Goal: Information Seeking & Learning: Learn about a topic

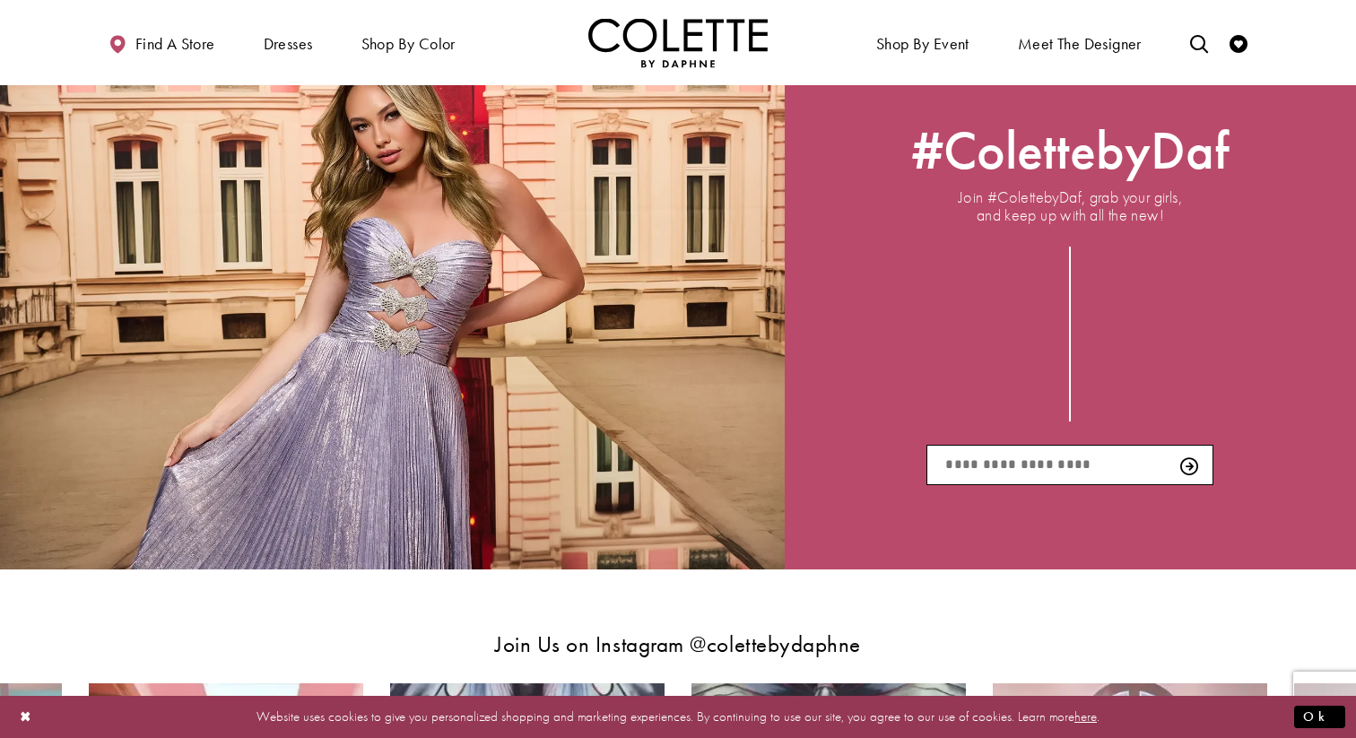
scroll to position [2663, 0]
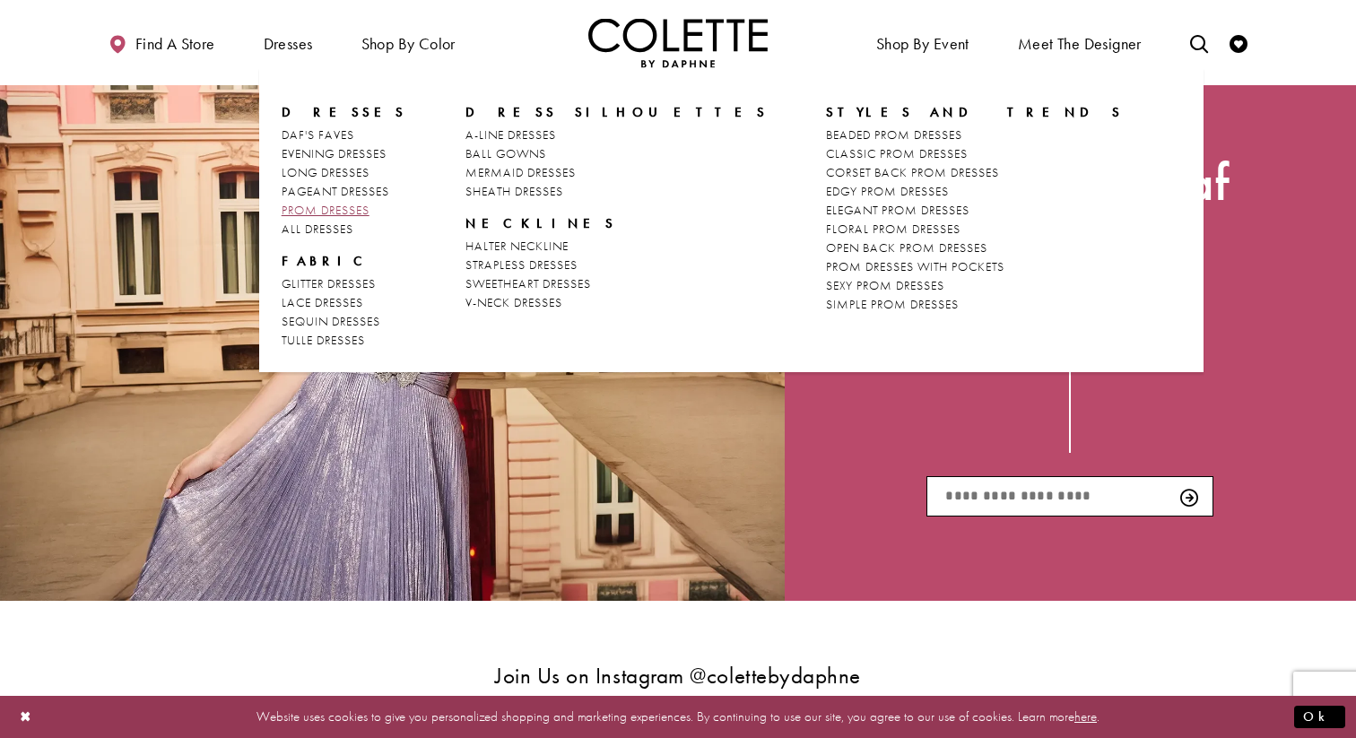
click at [317, 207] on span "PROM DRESSES" at bounding box center [326, 210] width 88 height 16
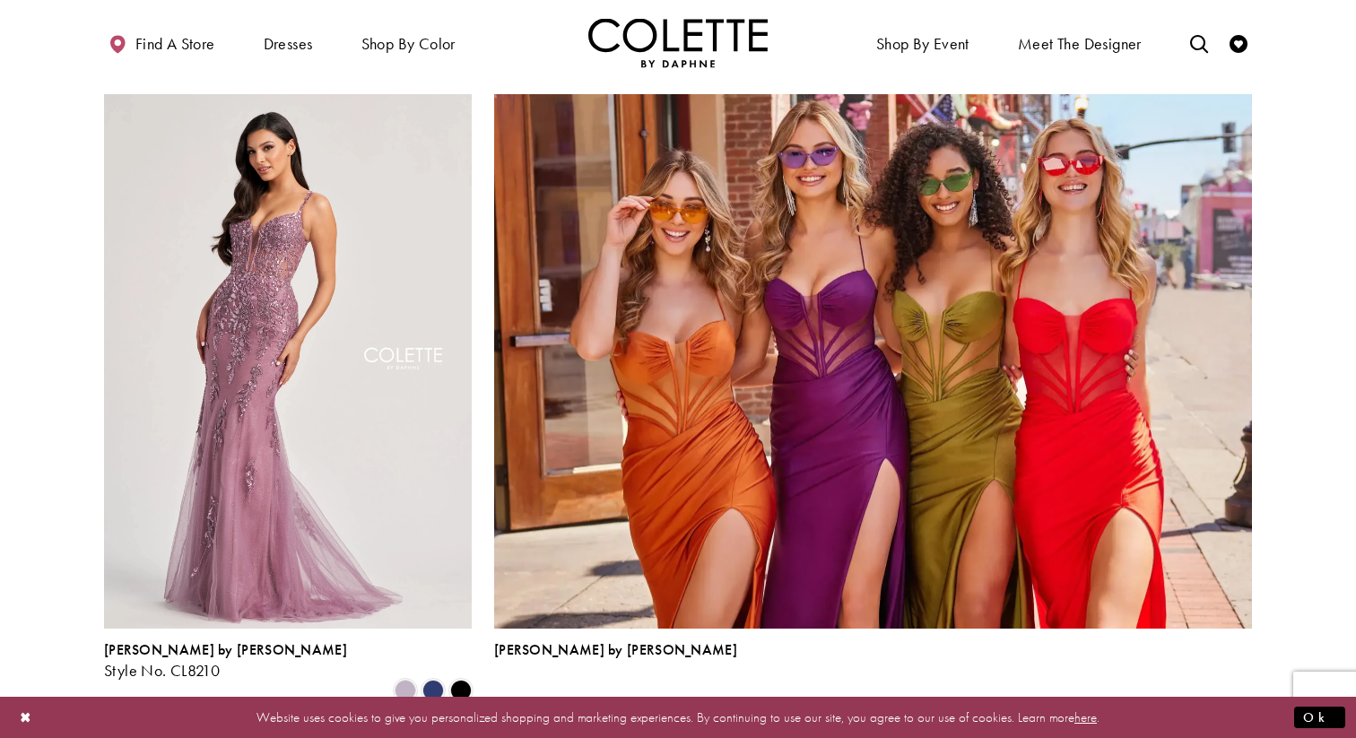
scroll to position [3746, 0]
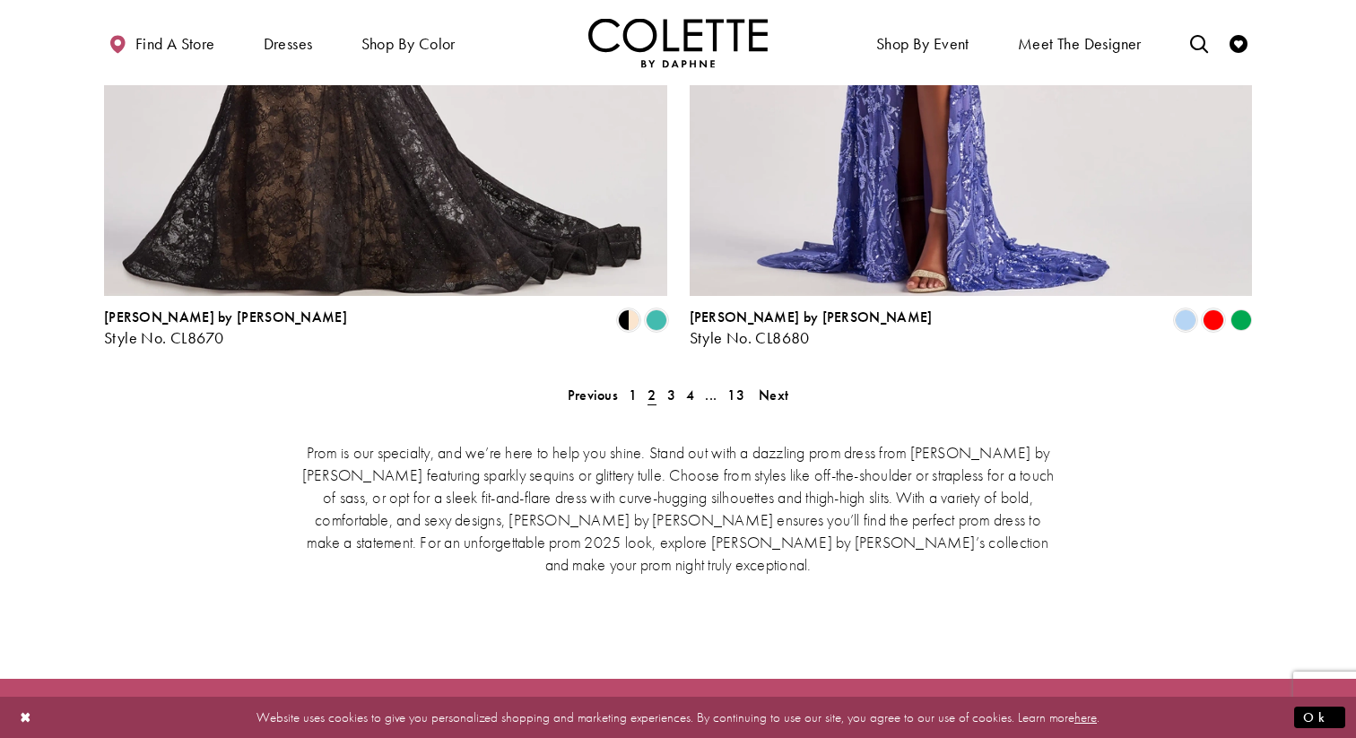
scroll to position [3709, 0]
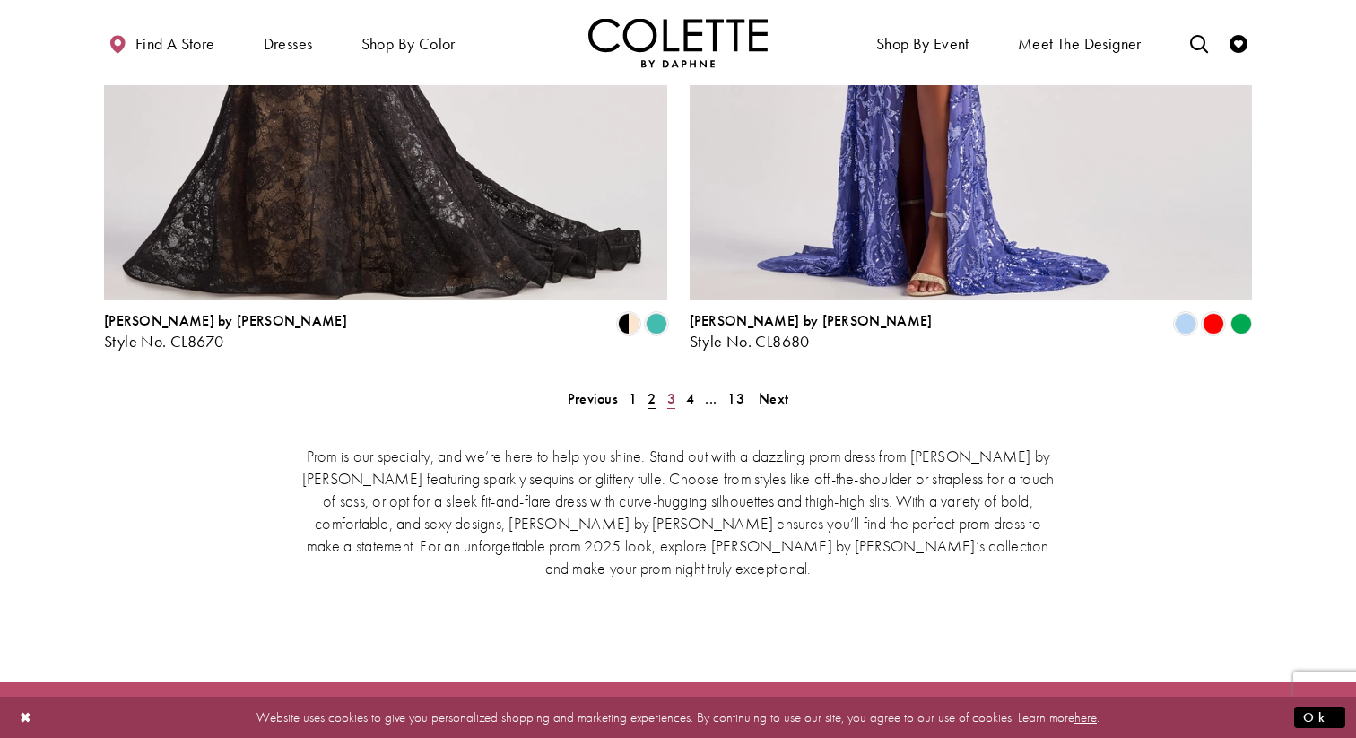
click at [664, 386] on link "3" at bounding box center [671, 399] width 19 height 26
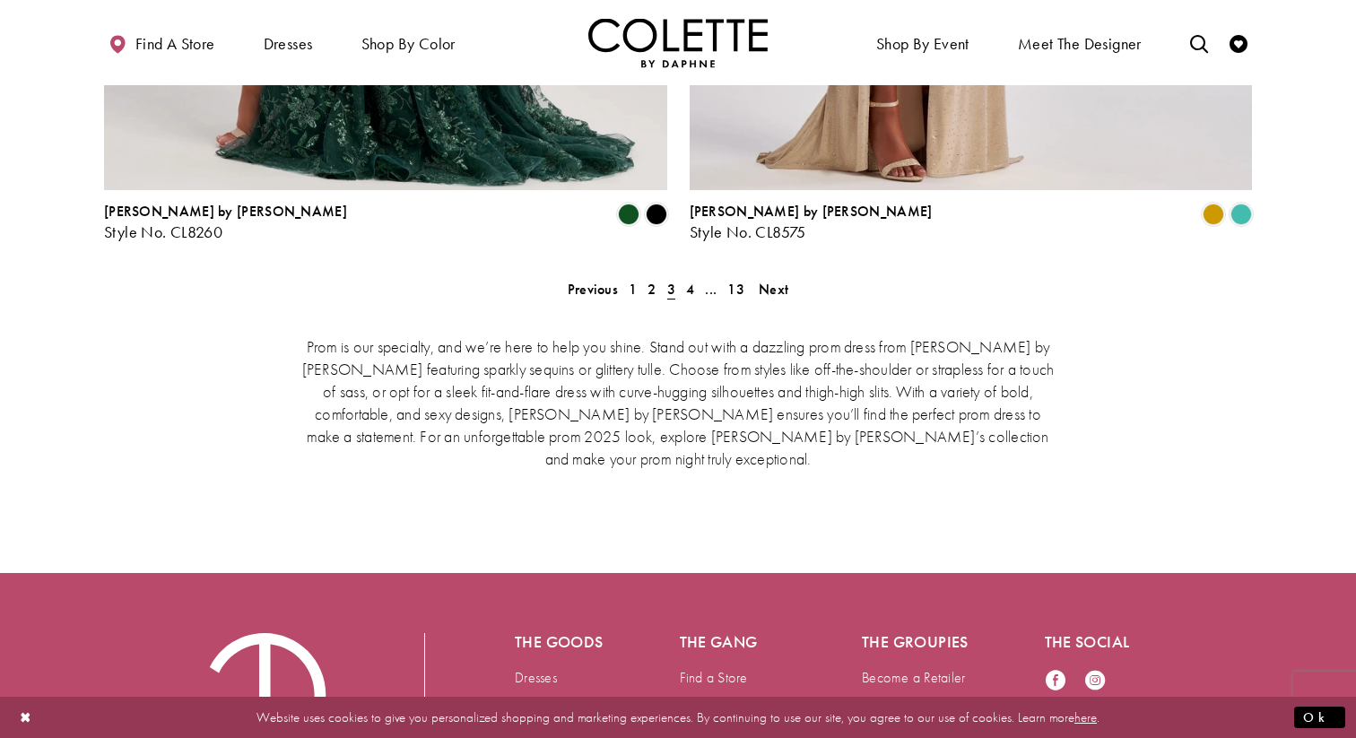
scroll to position [3803, 0]
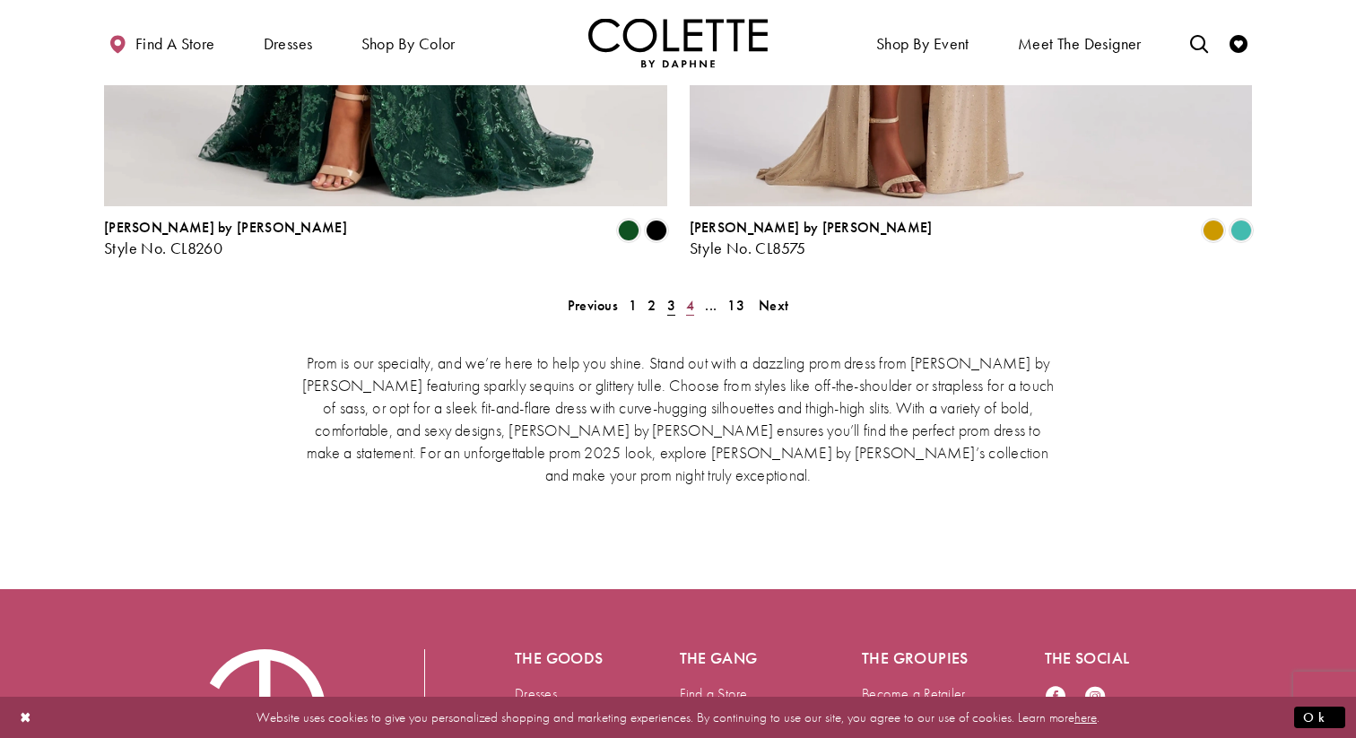
click at [689, 296] on span "4" at bounding box center [690, 305] width 8 height 19
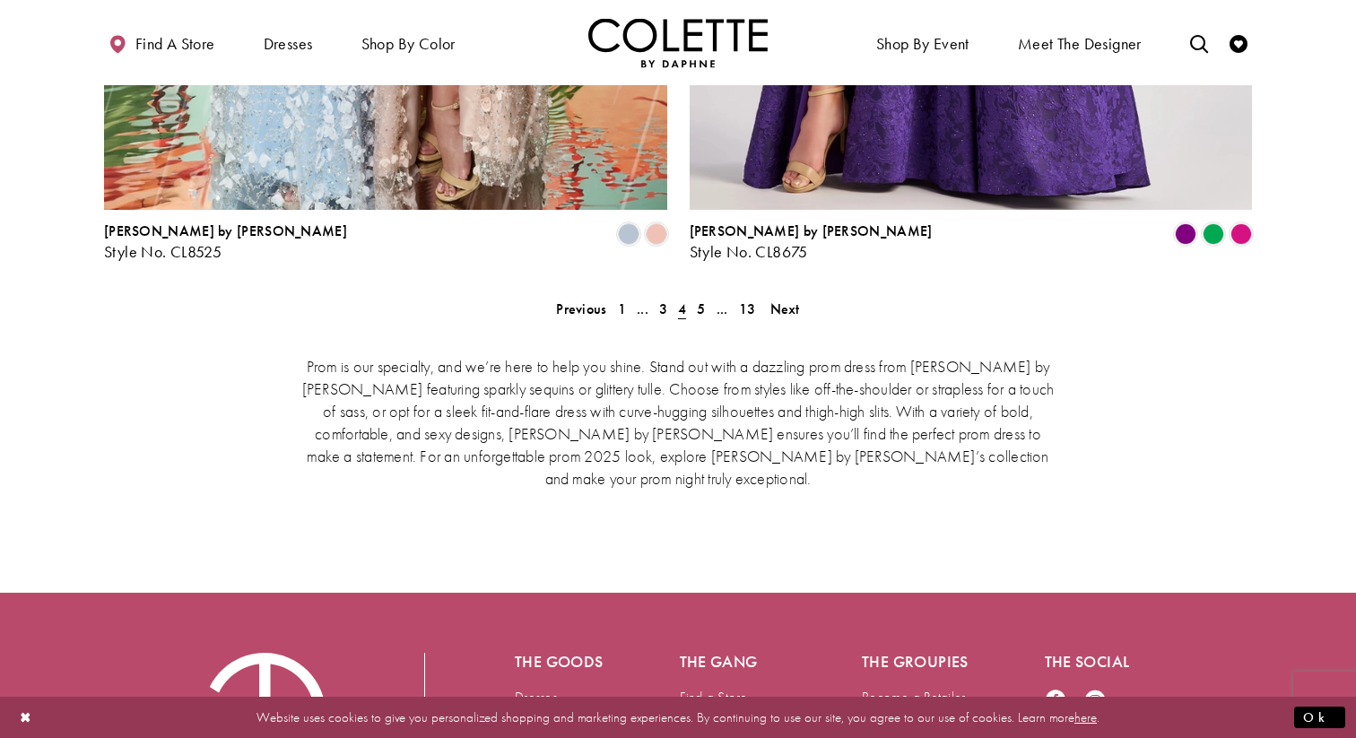
scroll to position [3771, 0]
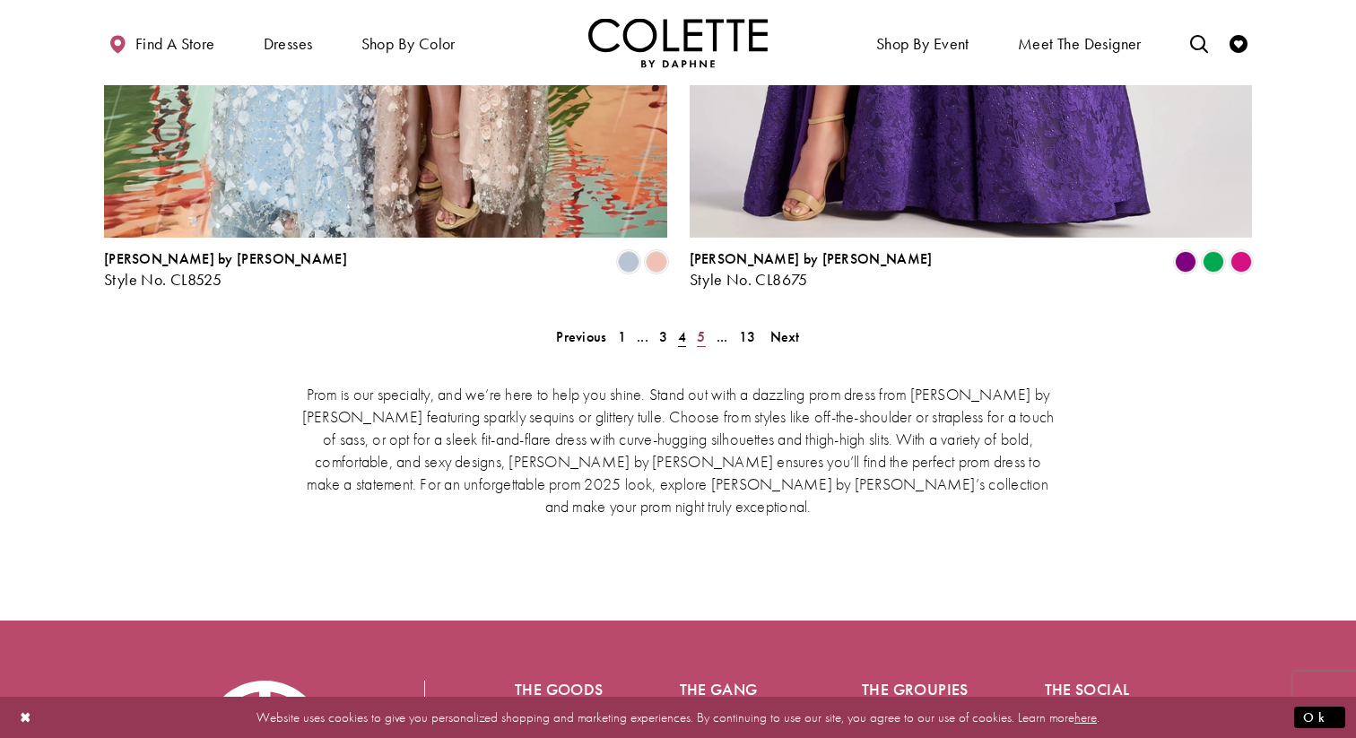
click at [706, 324] on link "5" at bounding box center [700, 337] width 19 height 26
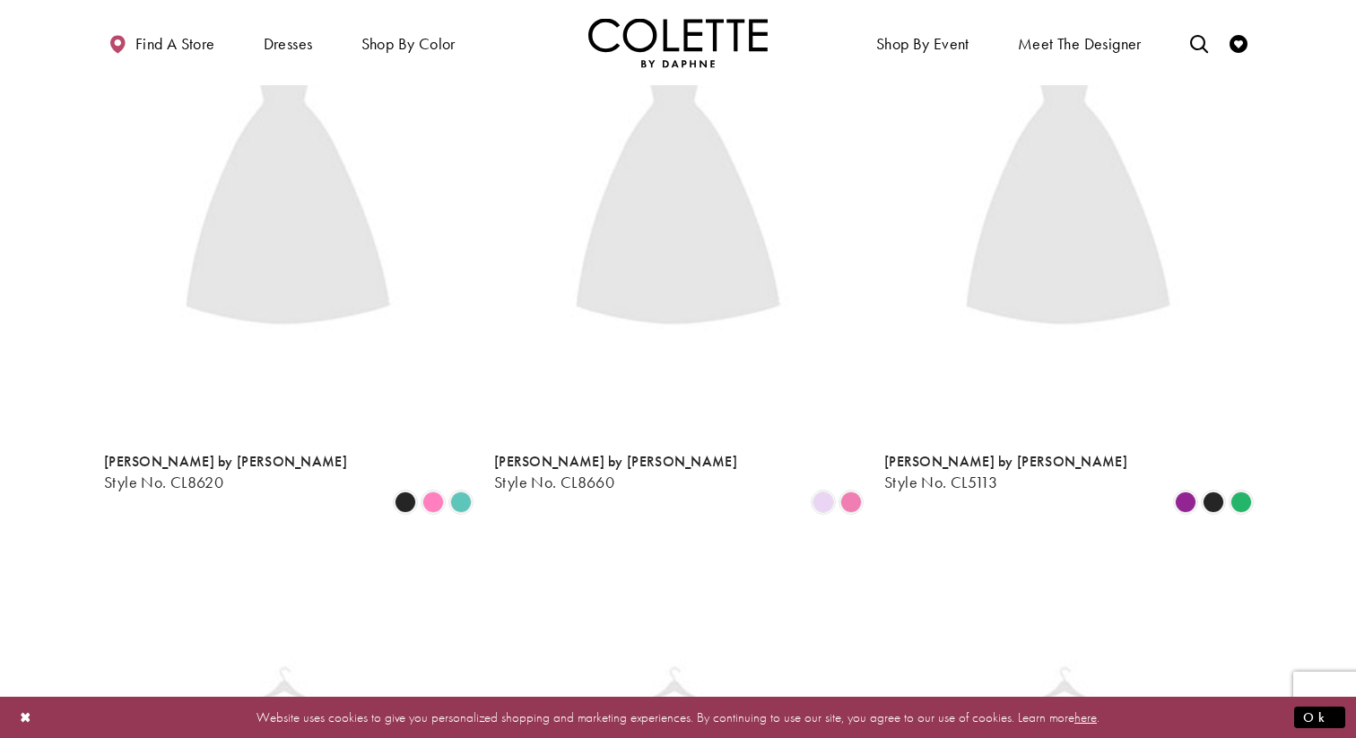
scroll to position [460, 0]
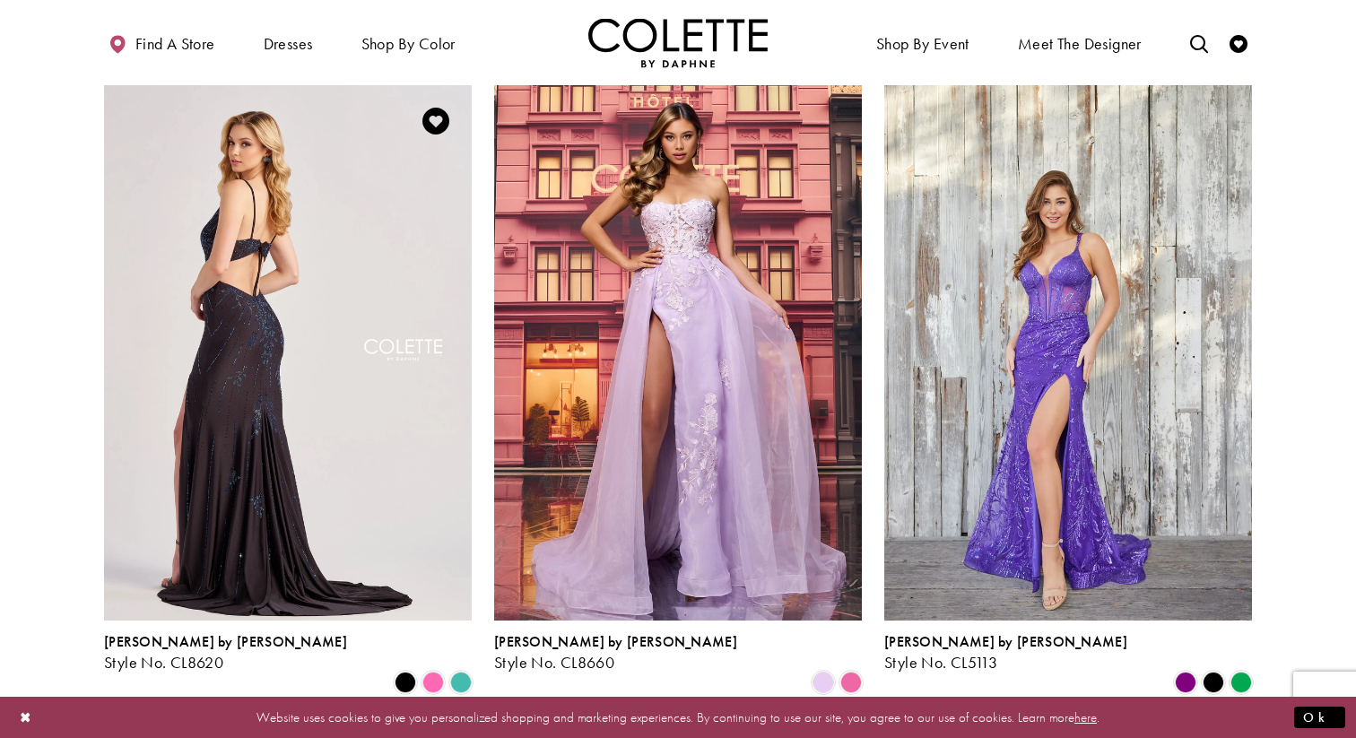
click at [230, 423] on img "Visit Colette by Daphne Style No. CL8620 Page" at bounding box center [288, 352] width 368 height 535
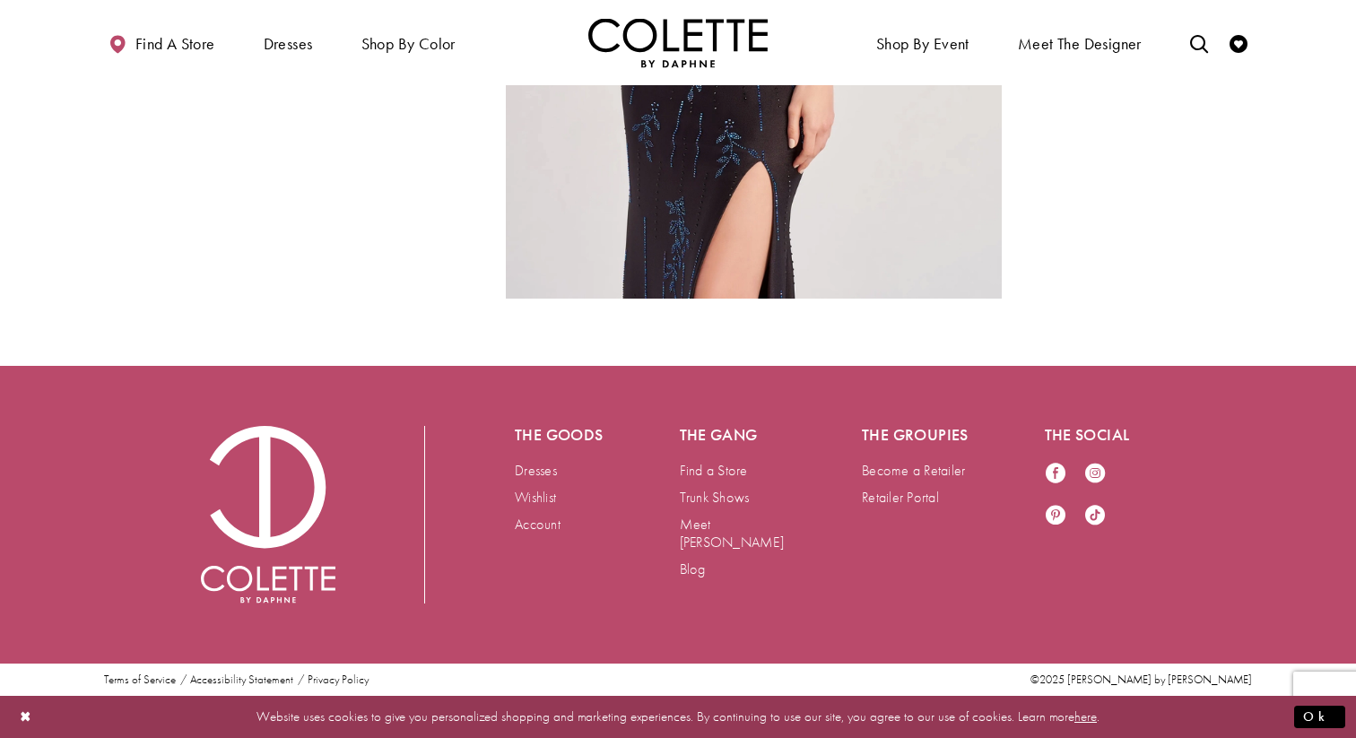
scroll to position [3095, 0]
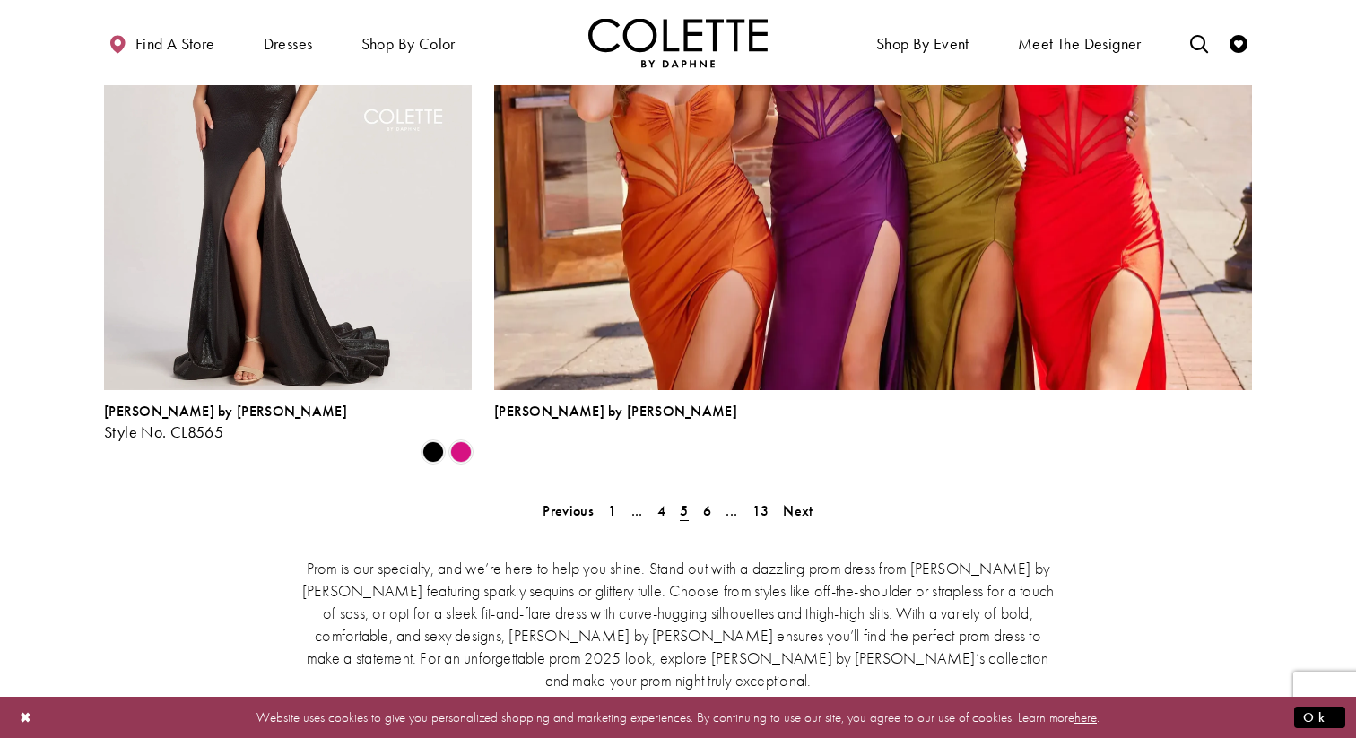
scroll to position [4149, 0]
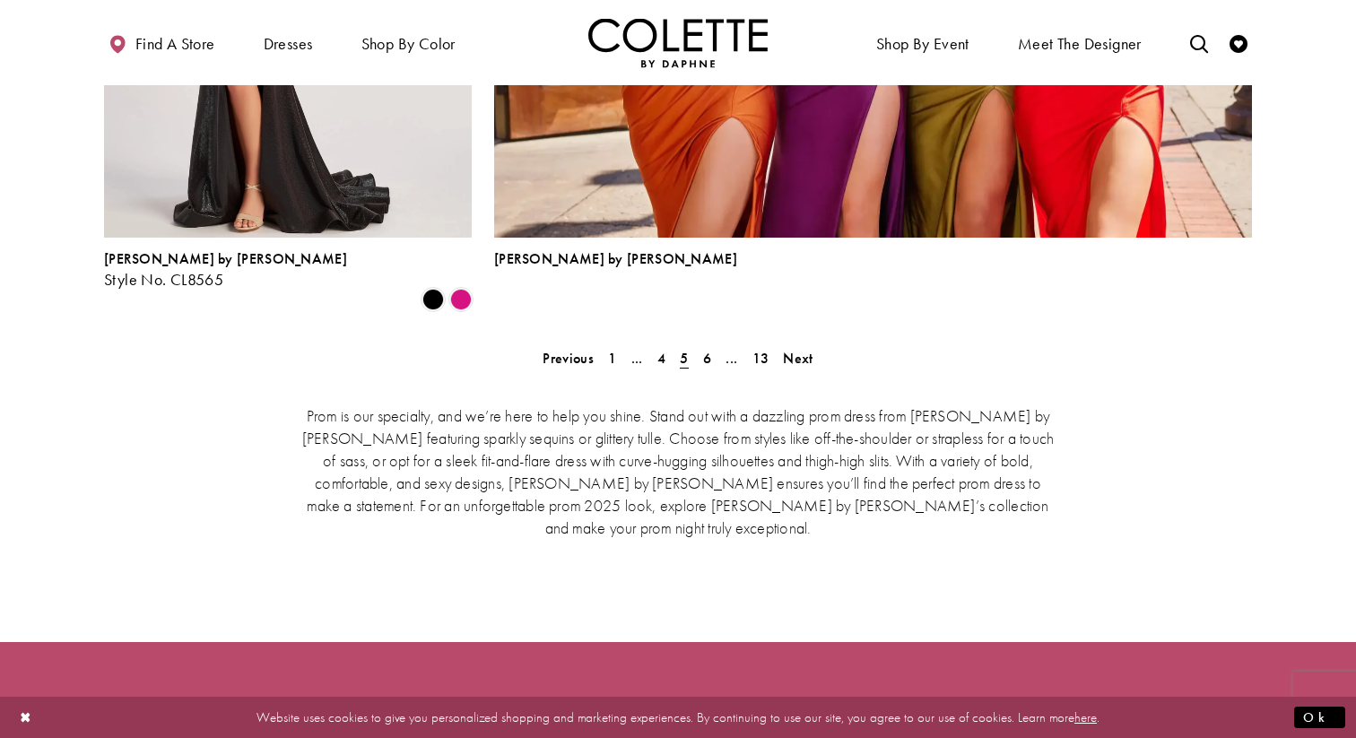
click at [700, 366] on div "Prom is our specialty, and we’re here to help you shine. Stand out with a dazzl…" at bounding box center [678, 470] width 1148 height 209
click at [707, 349] on span "6" at bounding box center [707, 358] width 8 height 19
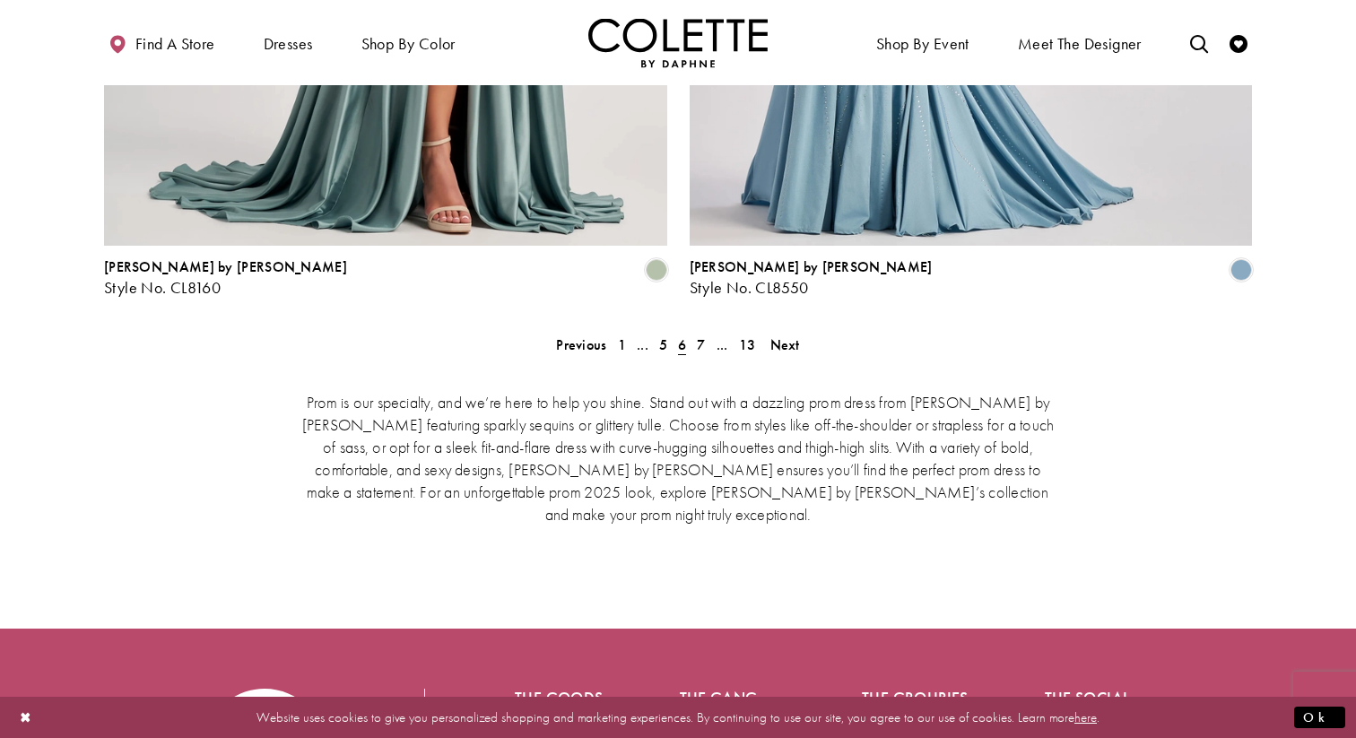
scroll to position [3759, 0]
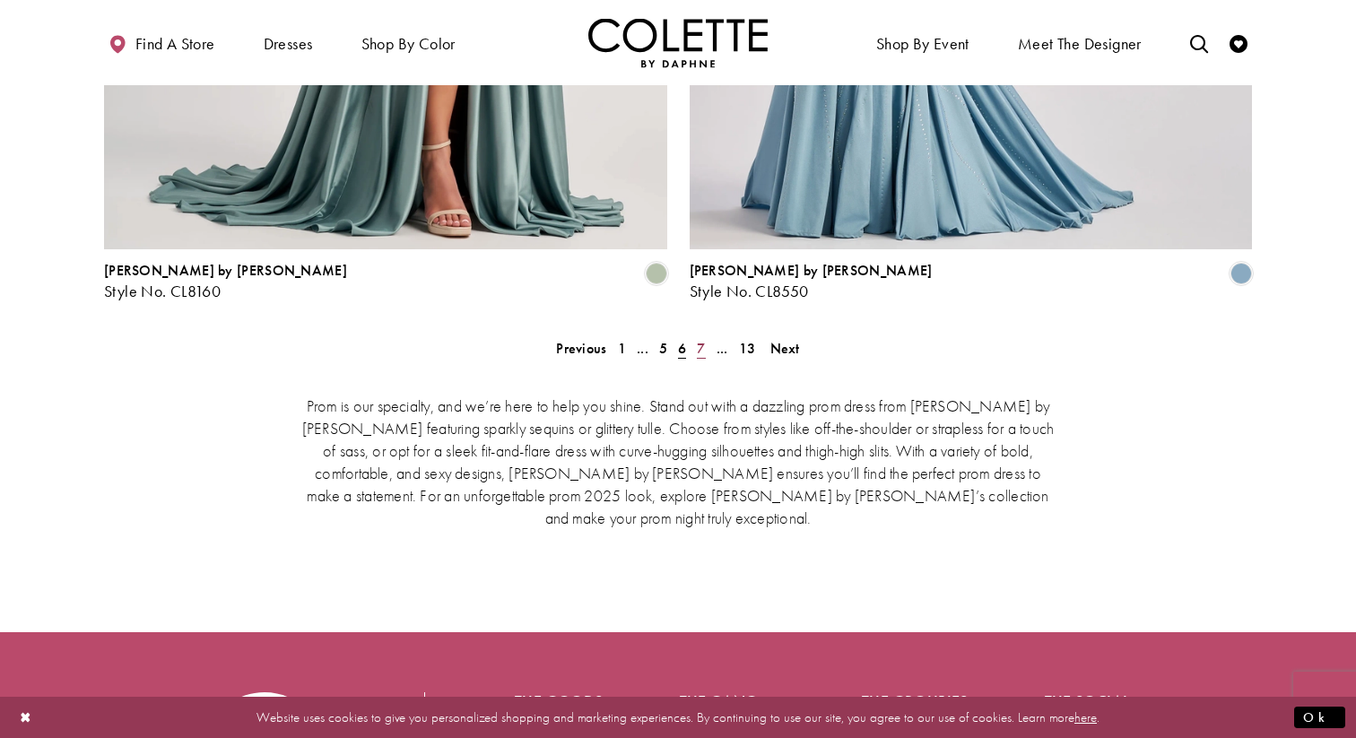
click at [696, 335] on link "7" at bounding box center [700, 348] width 19 height 26
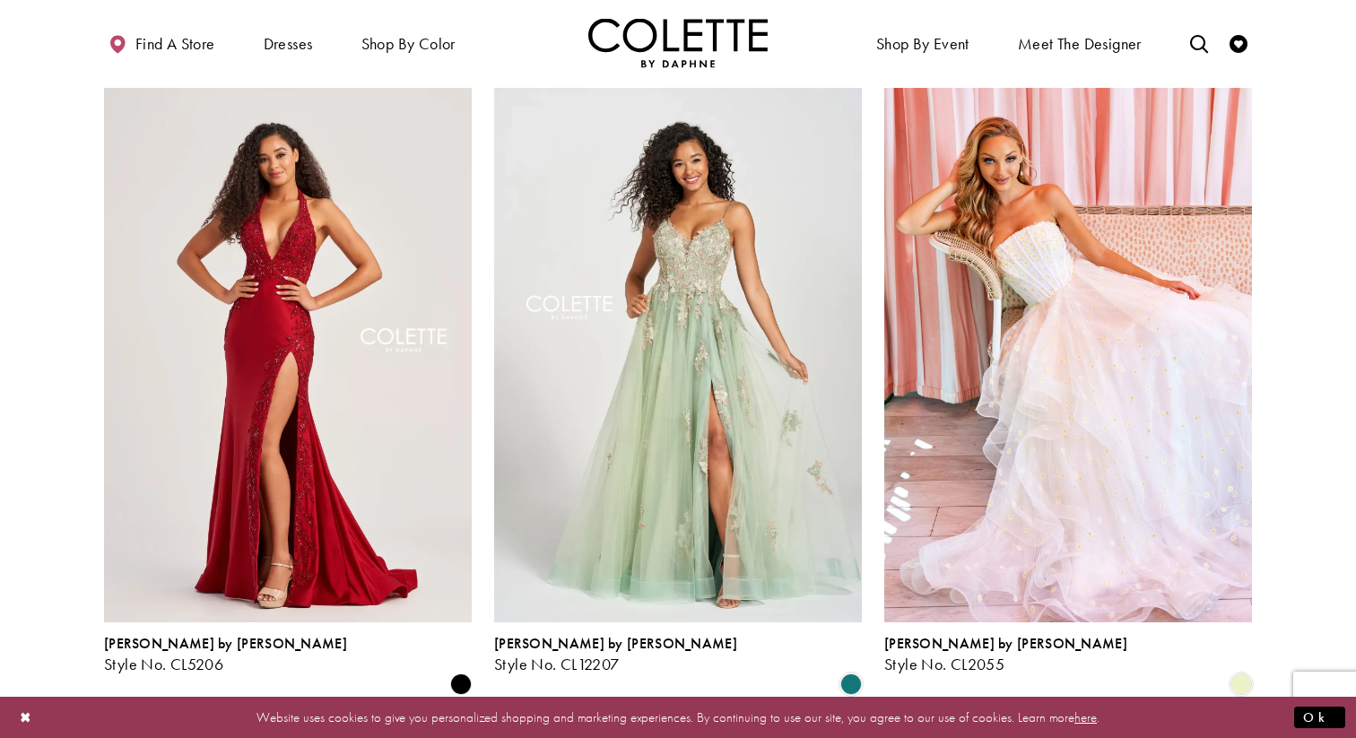
scroll to position [1778, 0]
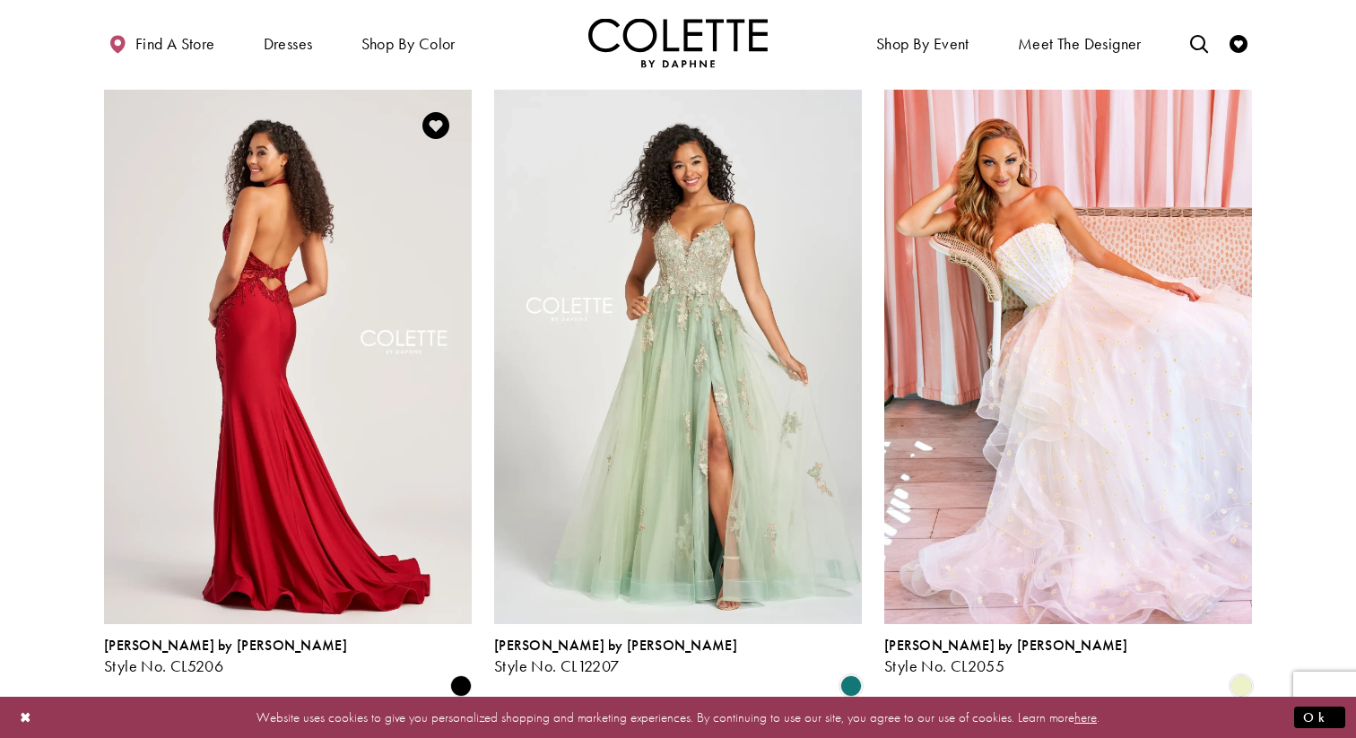
click at [237, 411] on img "Visit Colette by Daphne Style No. CL5206 Page" at bounding box center [288, 357] width 368 height 535
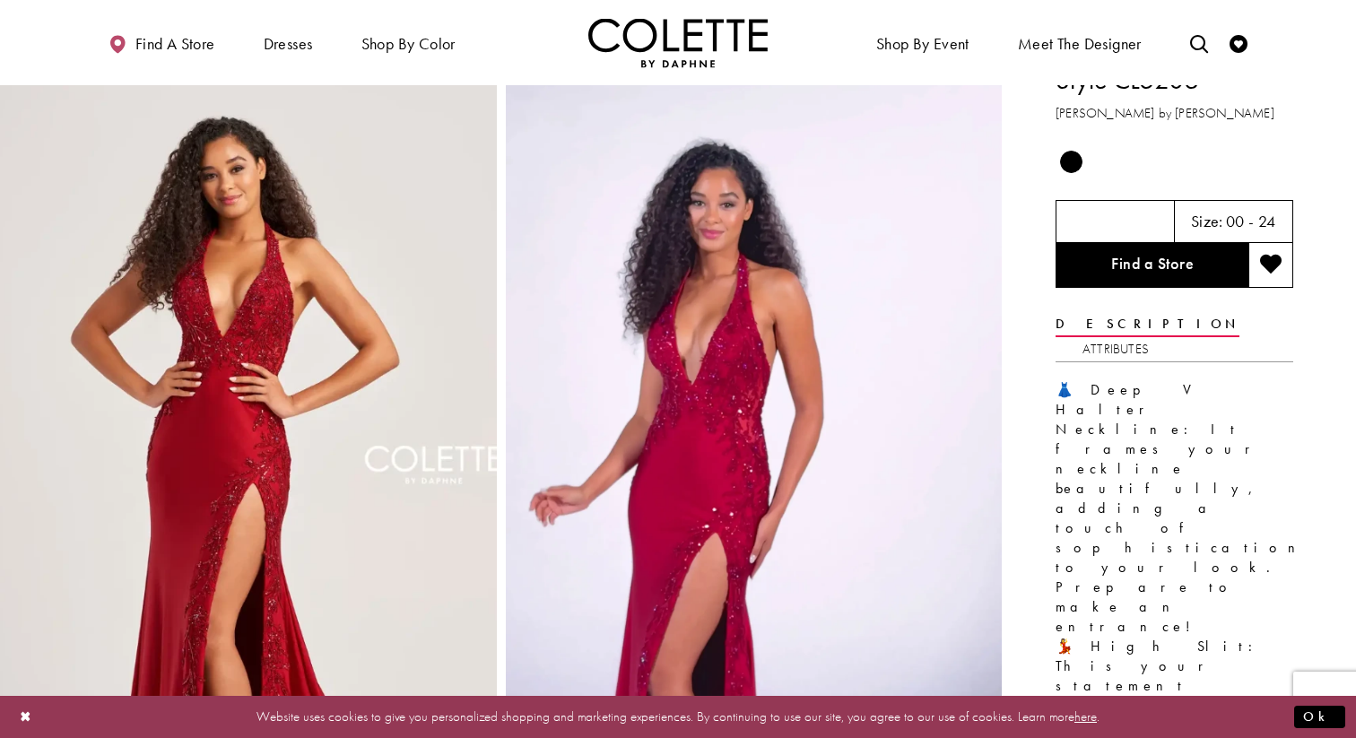
scroll to position [23, 0]
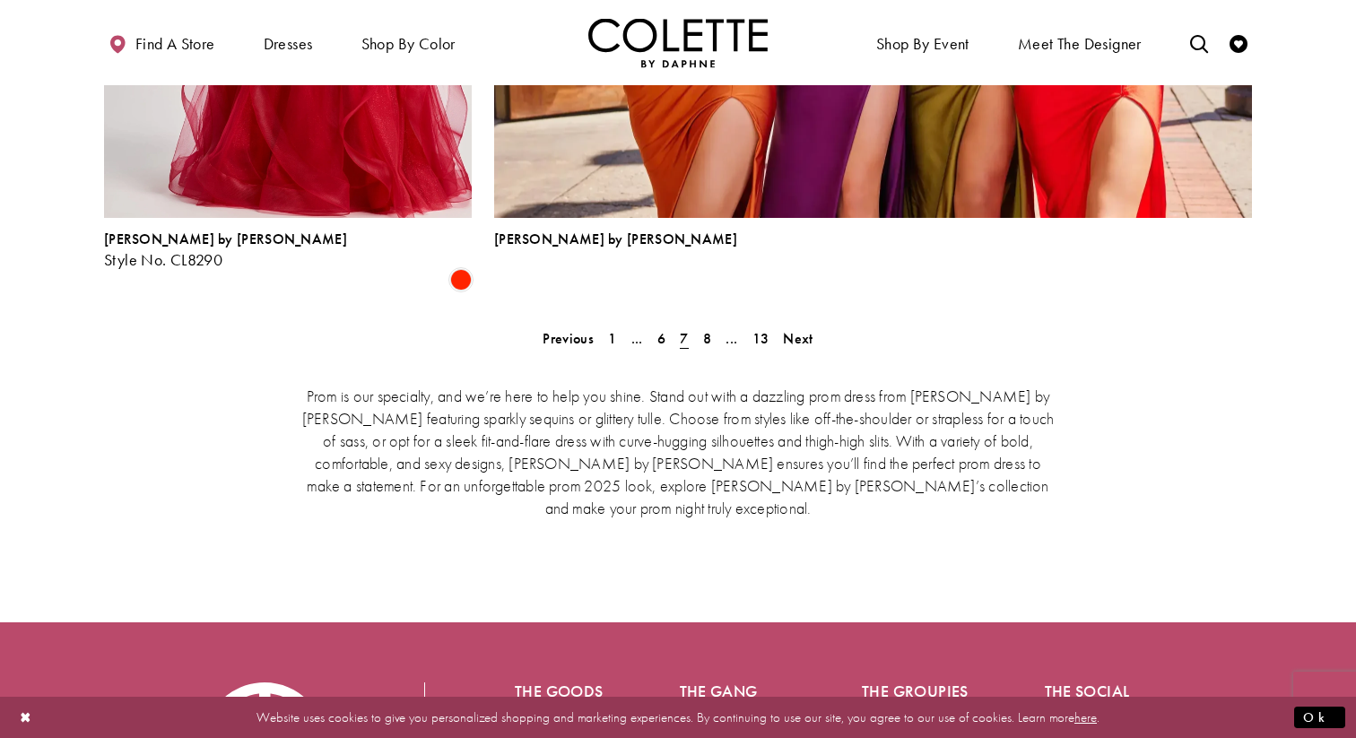
scroll to position [4173, 0]
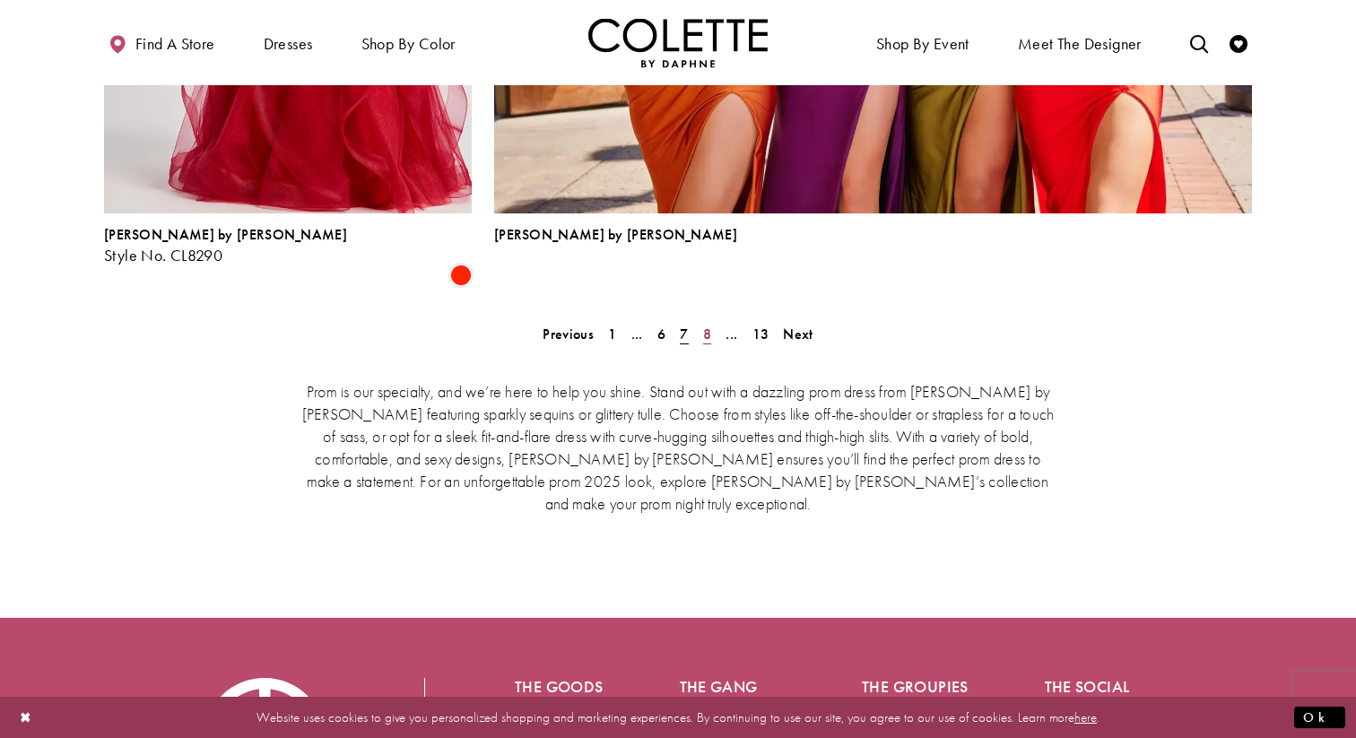
click at [708, 325] on span "8" at bounding box center [707, 334] width 8 height 19
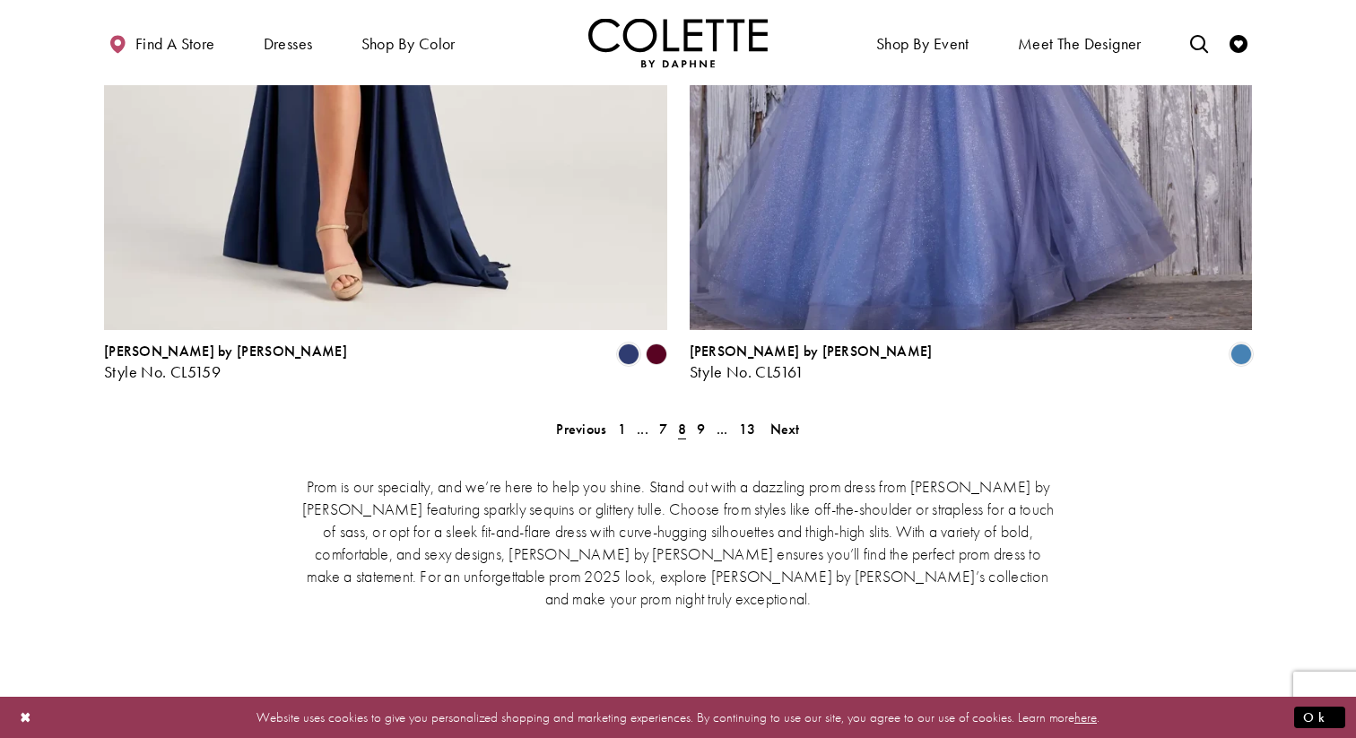
scroll to position [3664, 0]
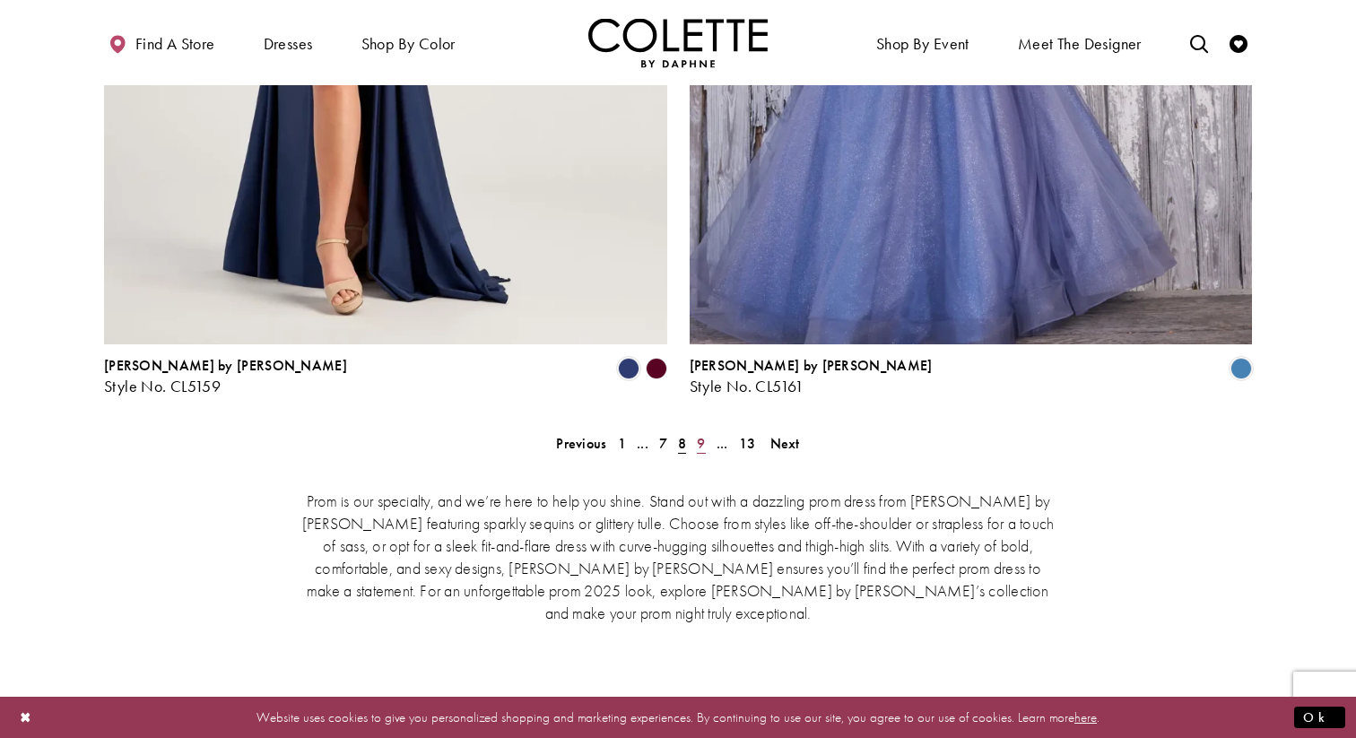
click at [696, 430] on link "9" at bounding box center [700, 443] width 19 height 26
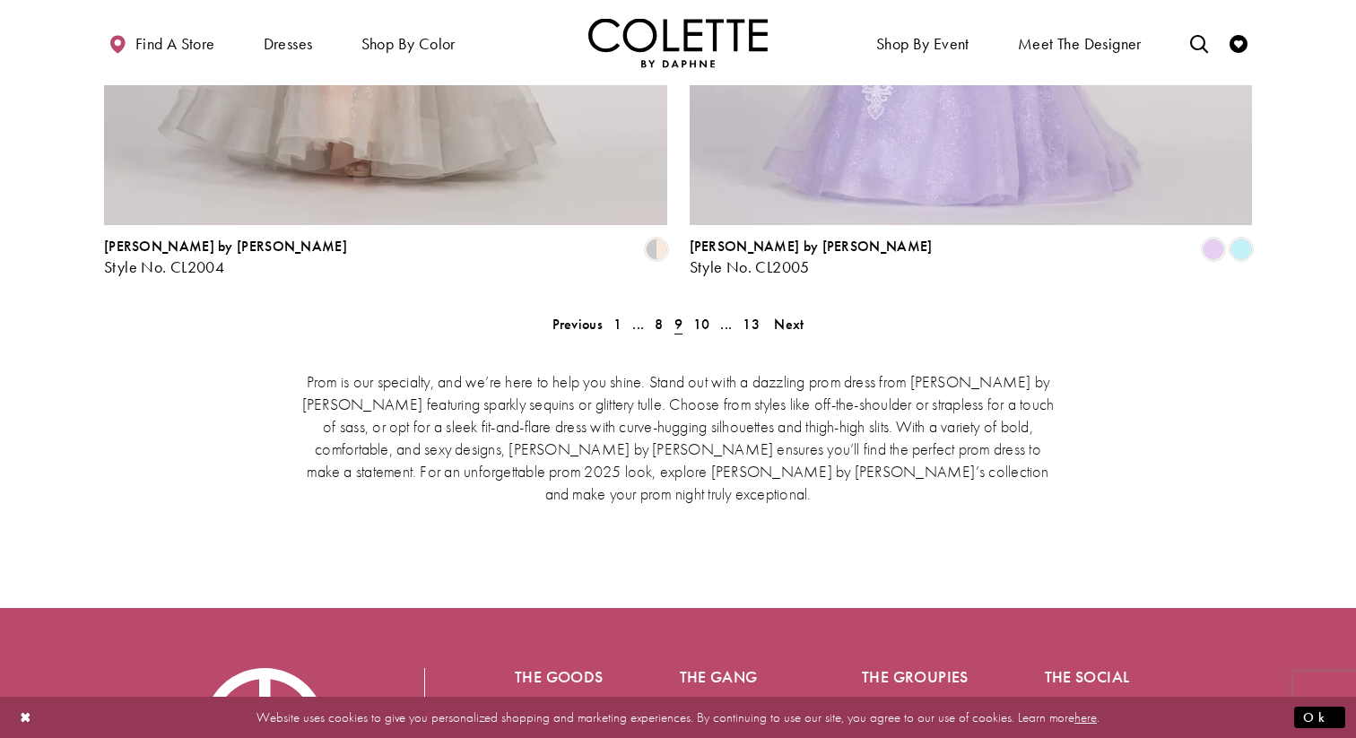
scroll to position [3772, 0]
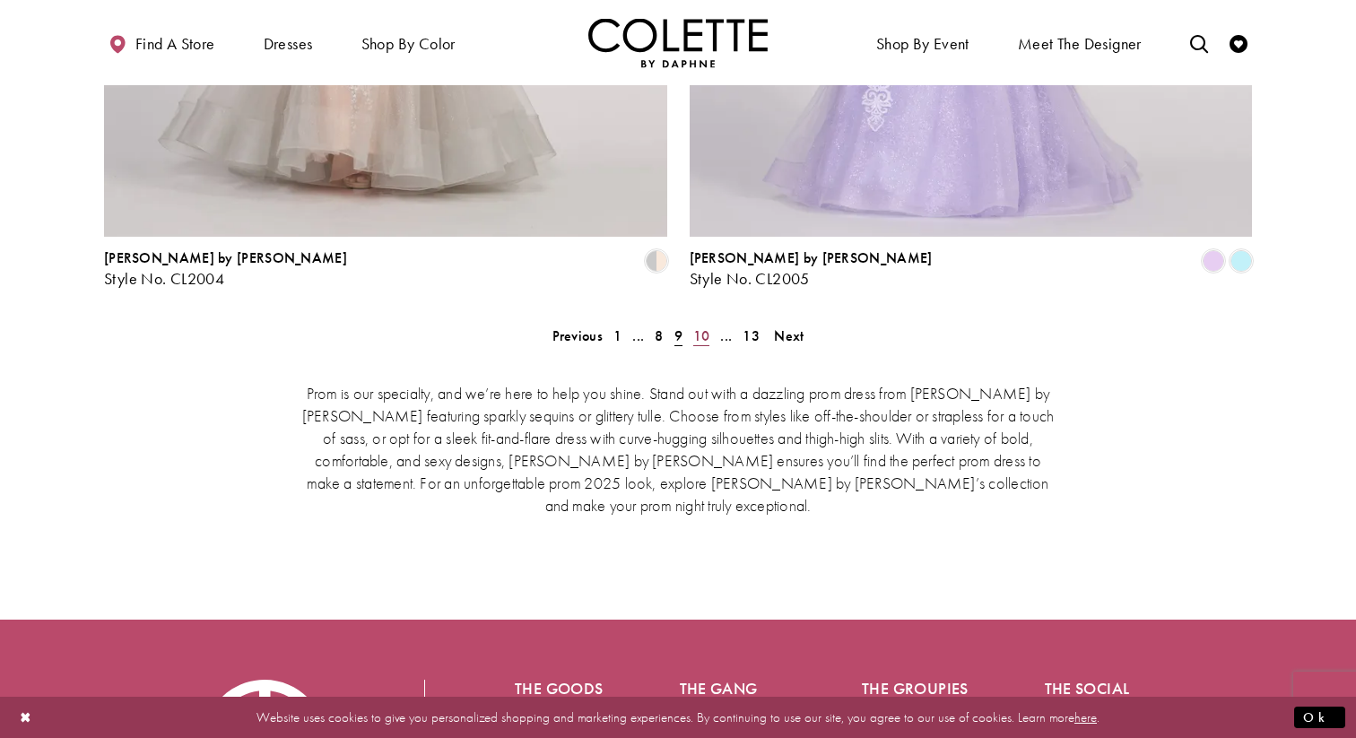
click at [694, 326] on span "10" at bounding box center [701, 335] width 17 height 19
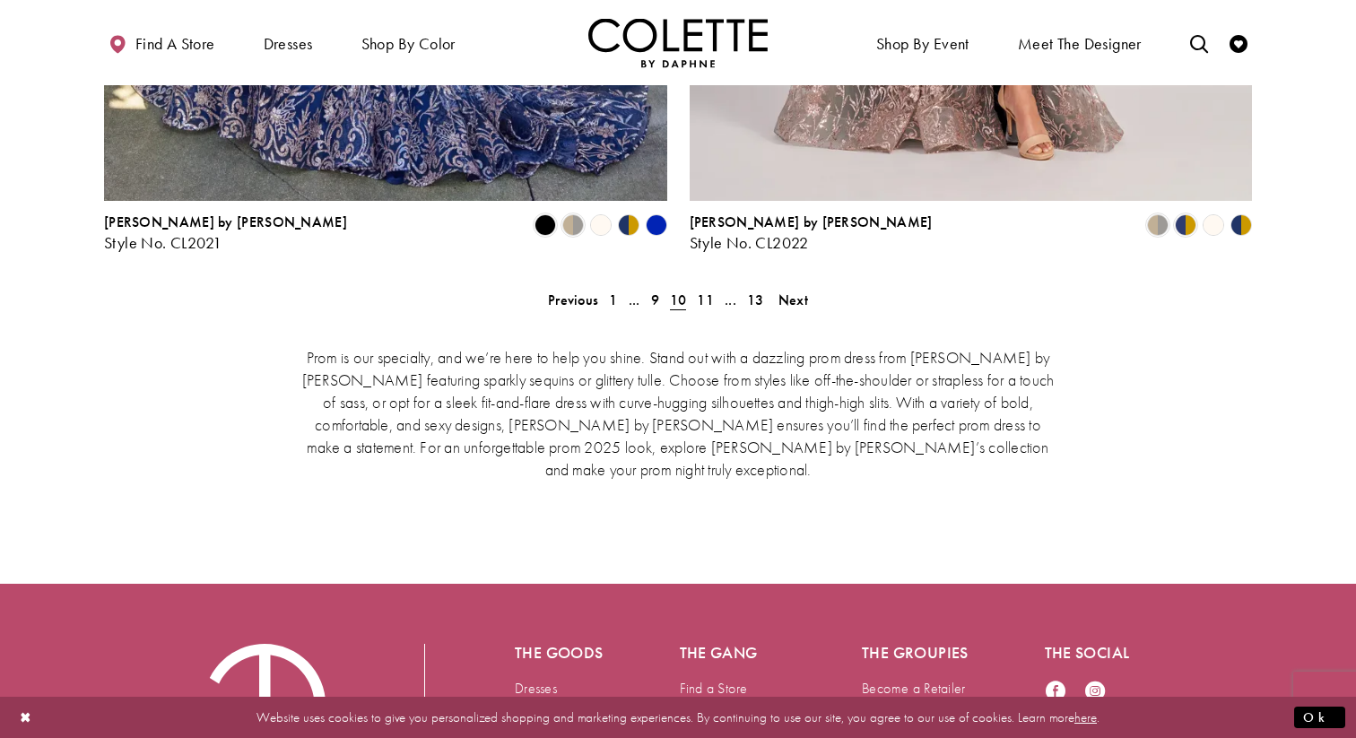
scroll to position [3813, 0]
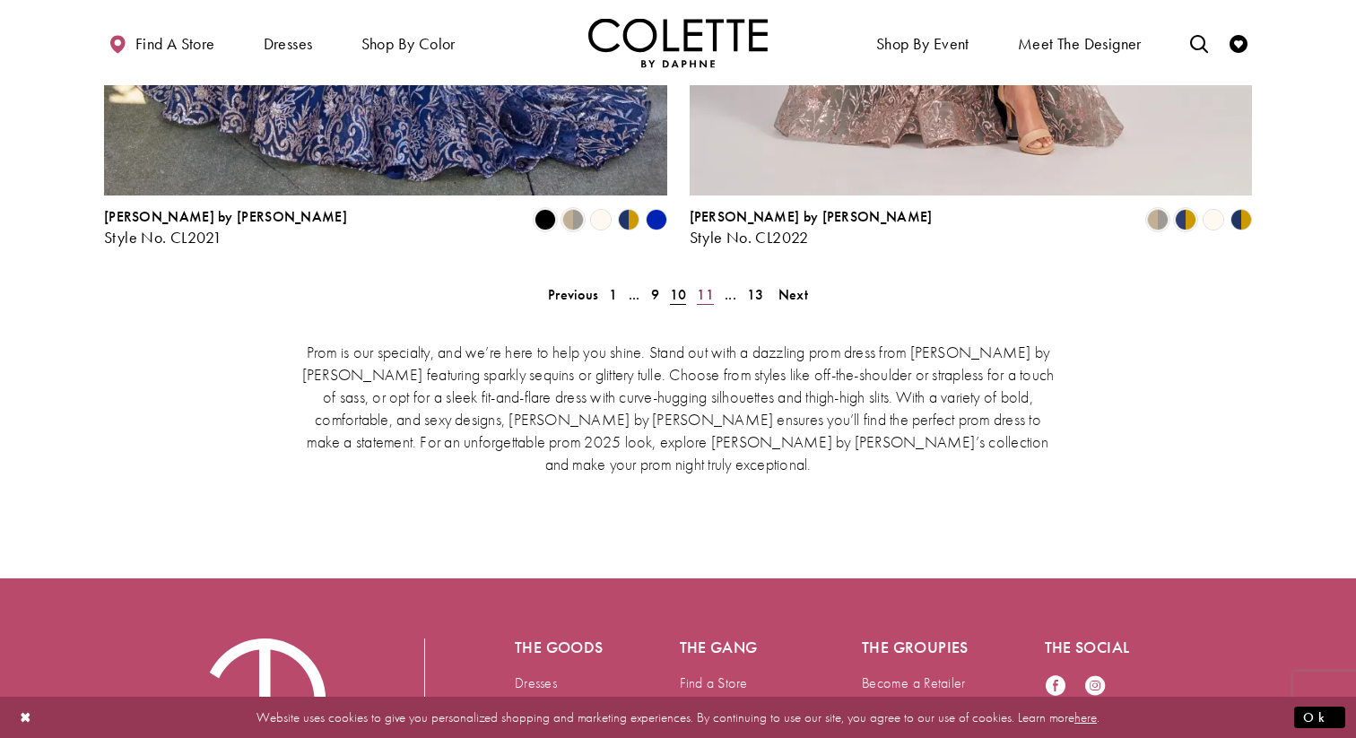
click at [711, 285] on span "11" at bounding box center [705, 294] width 17 height 19
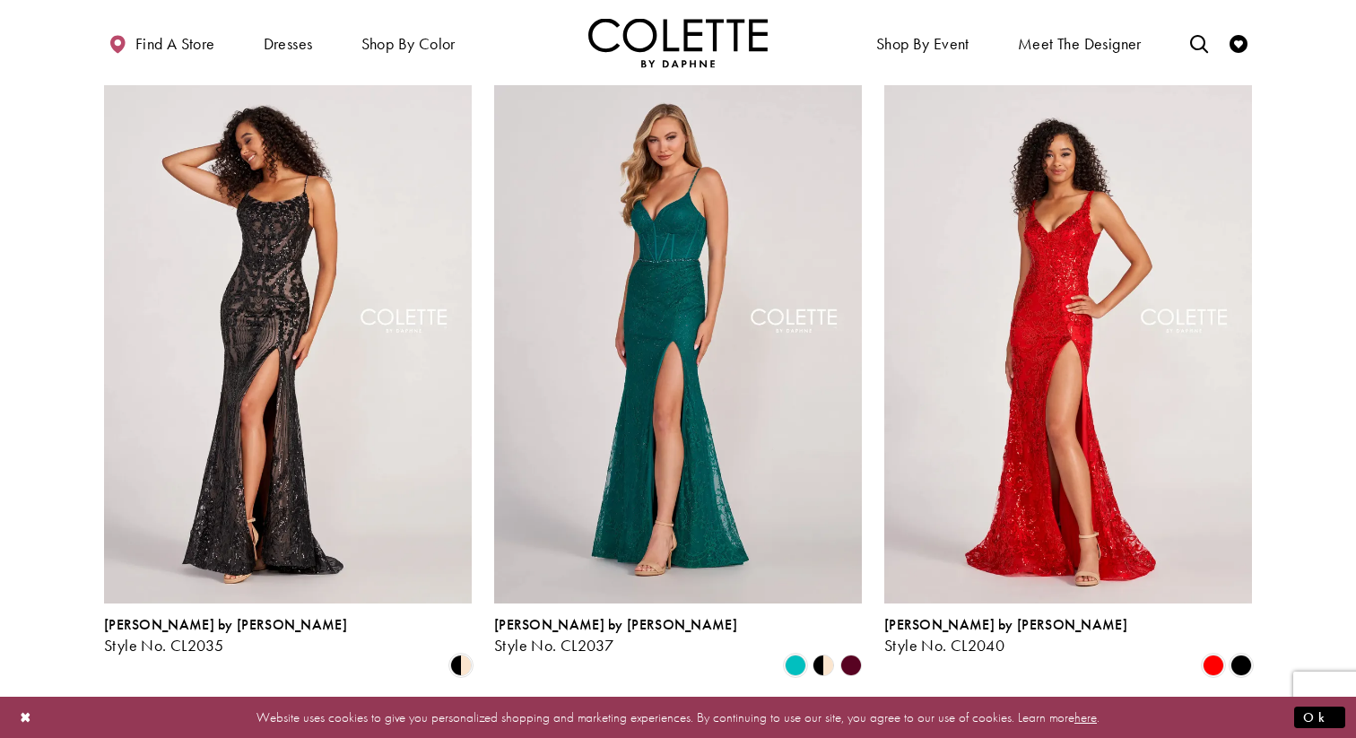
scroll to position [2448, 0]
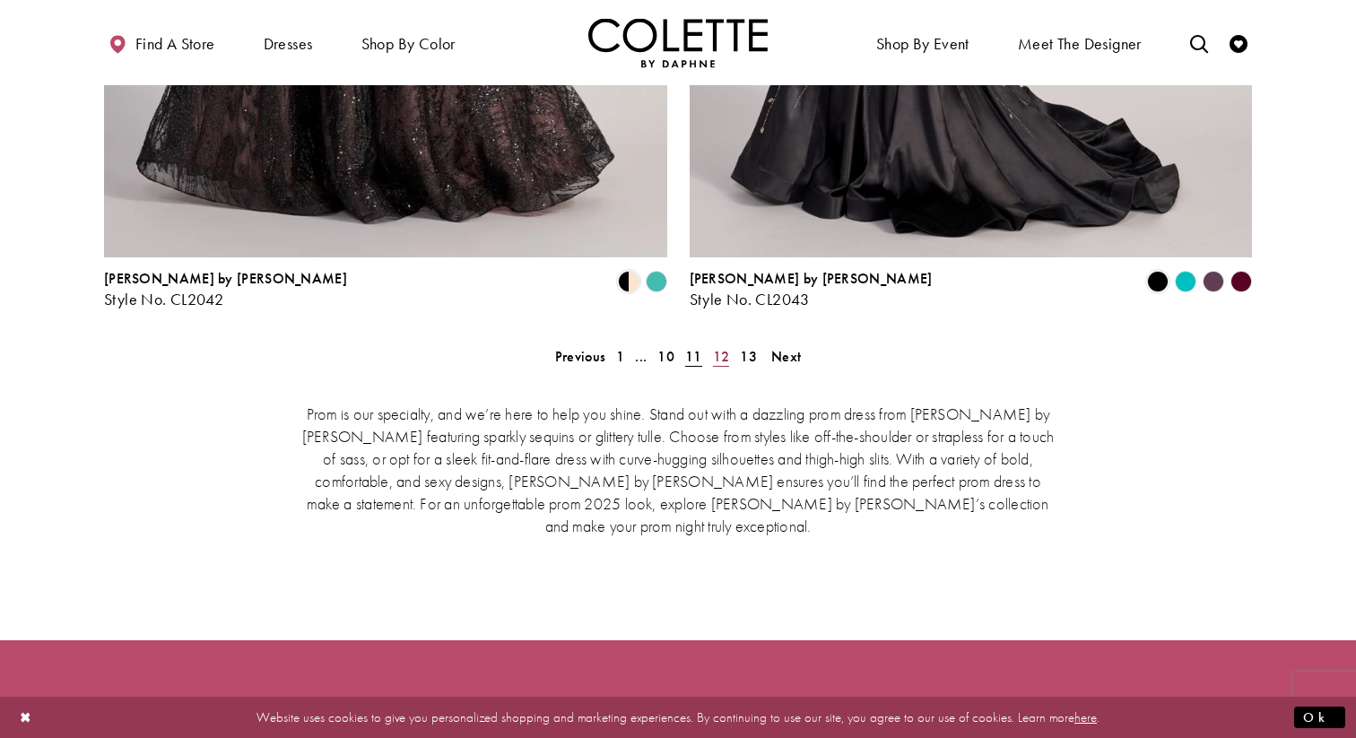
click at [726, 347] on span "12" at bounding box center [721, 356] width 17 height 19
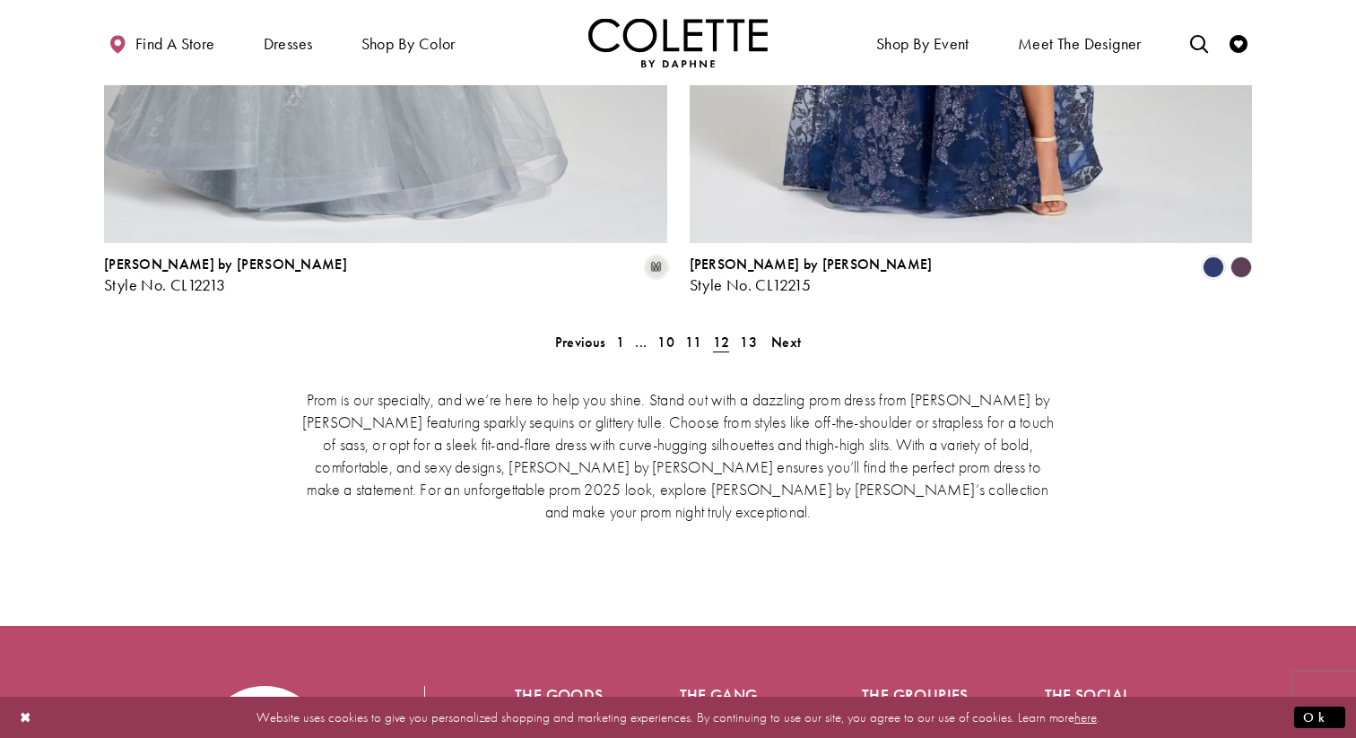
scroll to position [3758, 0]
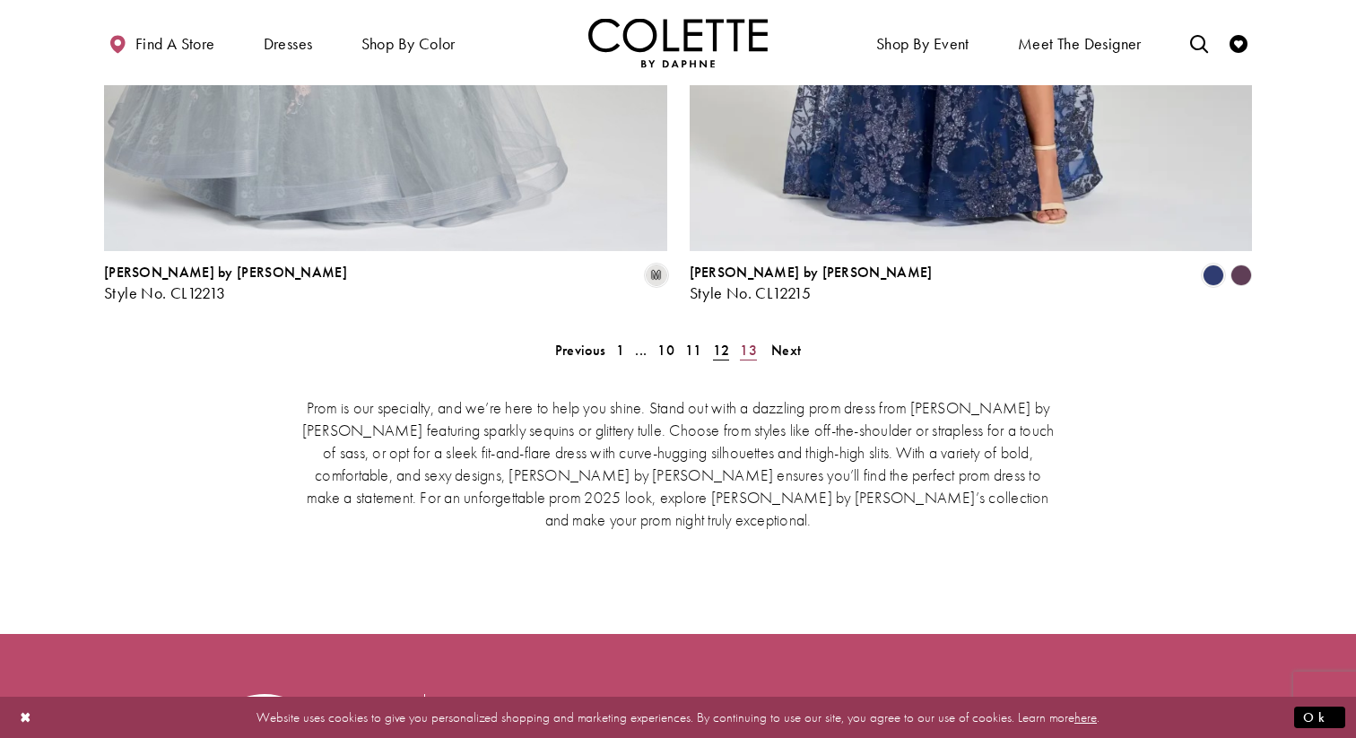
click at [748, 341] on span "13" at bounding box center [748, 350] width 17 height 19
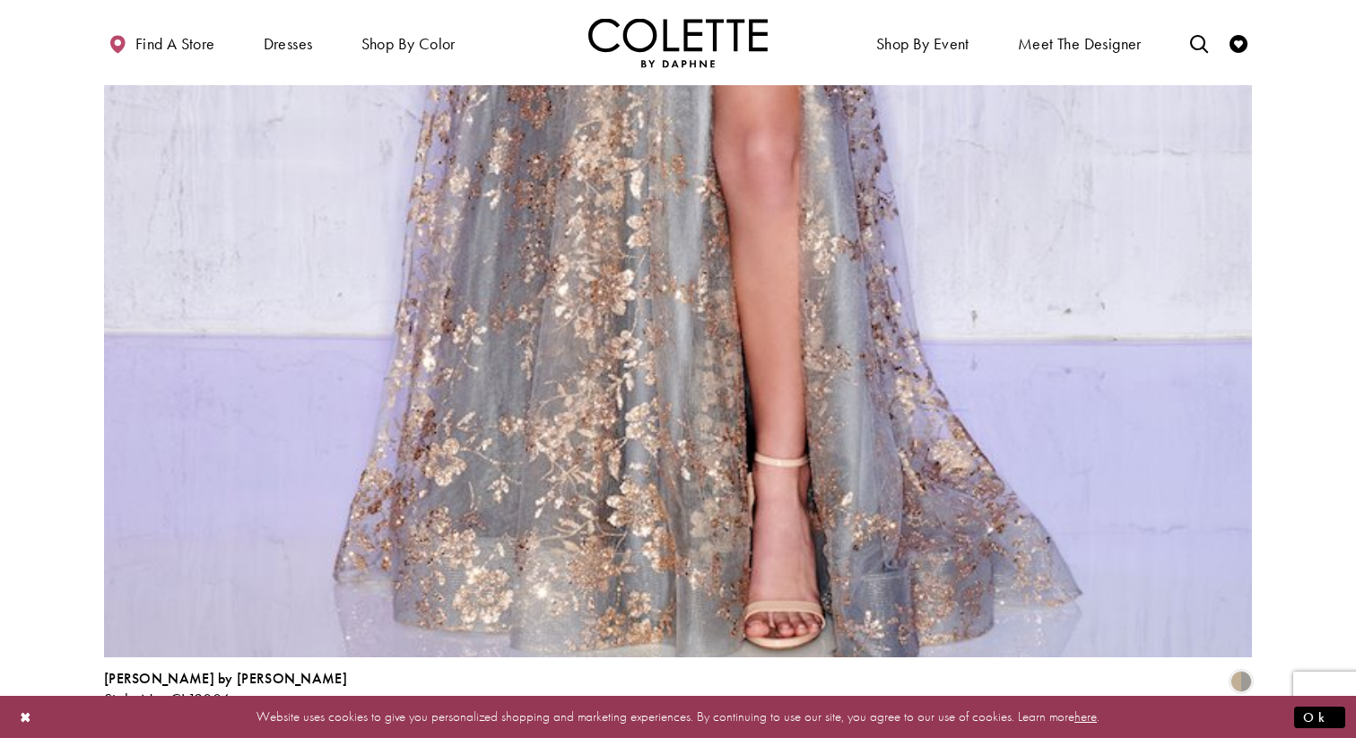
scroll to position [3532, 0]
